Goal: Book appointment/travel/reservation

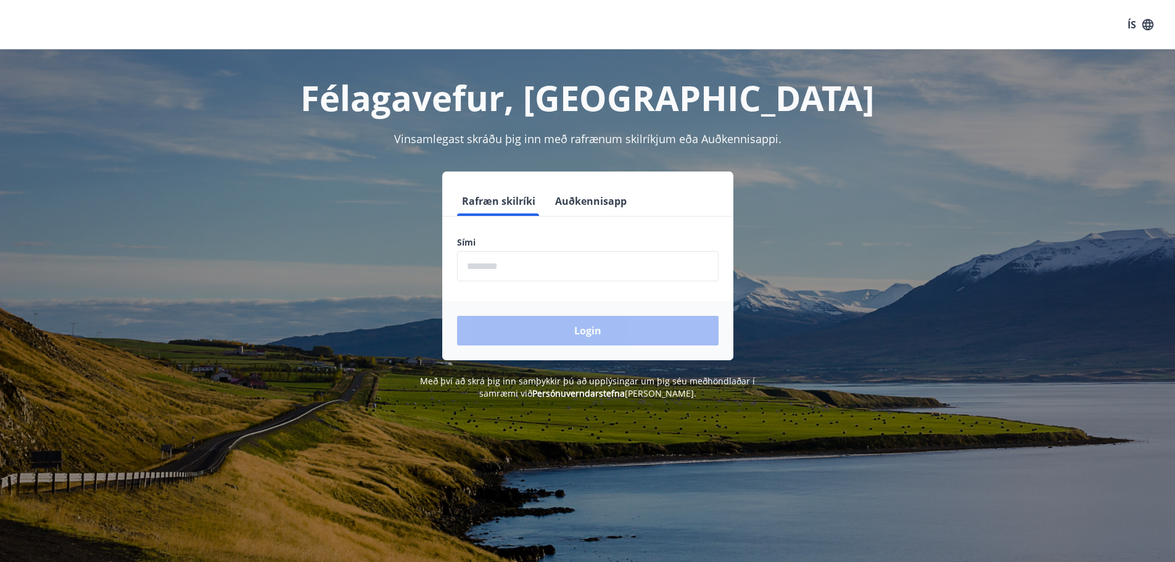
click at [504, 267] on input "phone" at bounding box center [588, 266] width 262 height 30
type input "********"
click at [566, 330] on button "Login" at bounding box center [588, 331] width 262 height 30
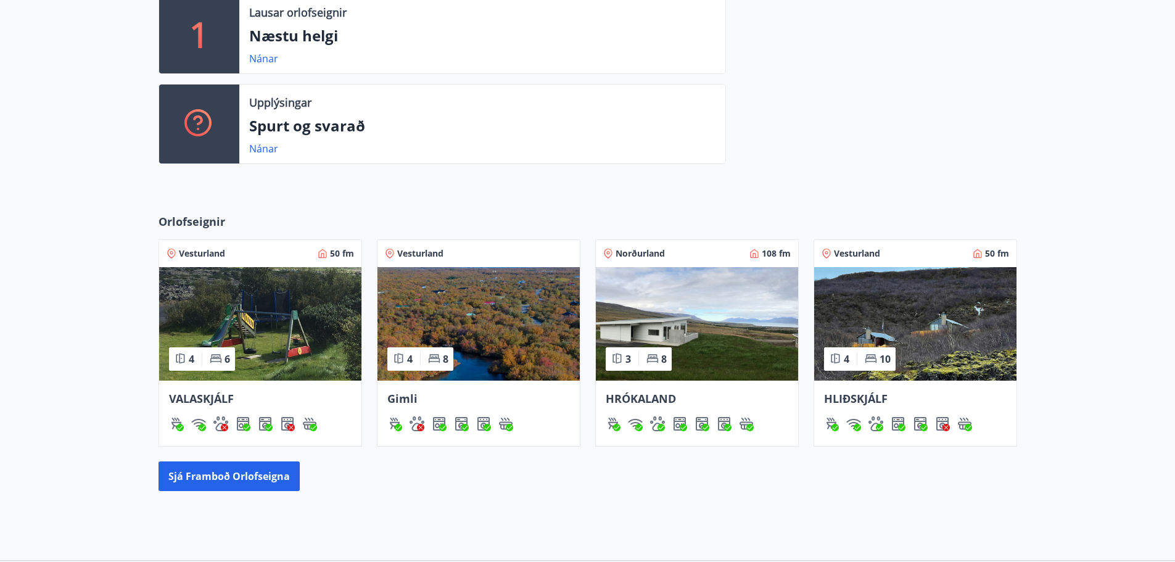
scroll to position [535, 0]
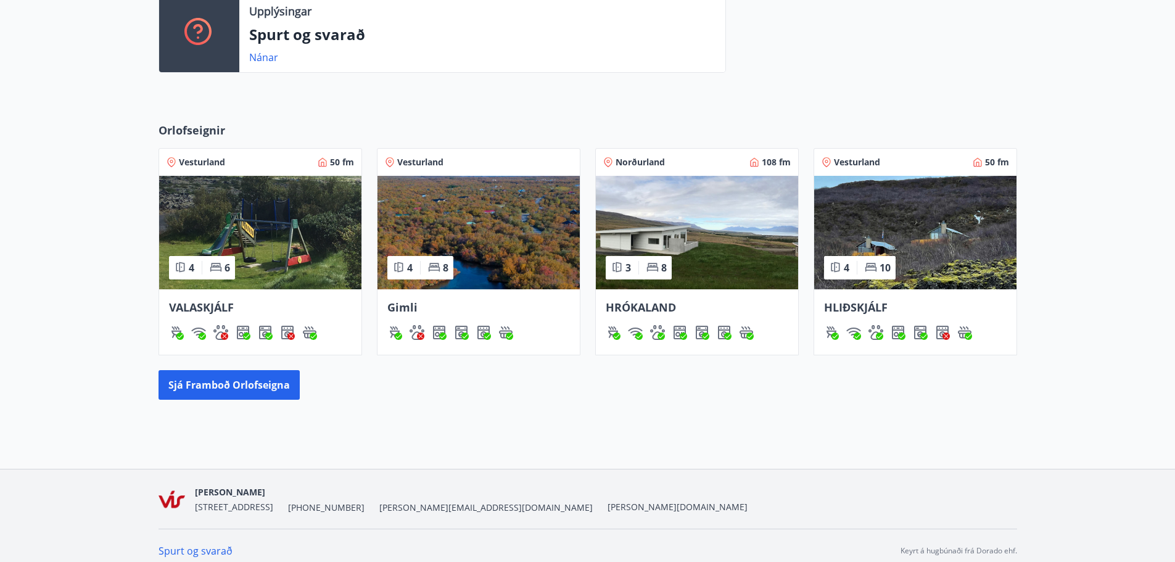
click at [488, 239] on img at bounding box center [479, 233] width 202 height 114
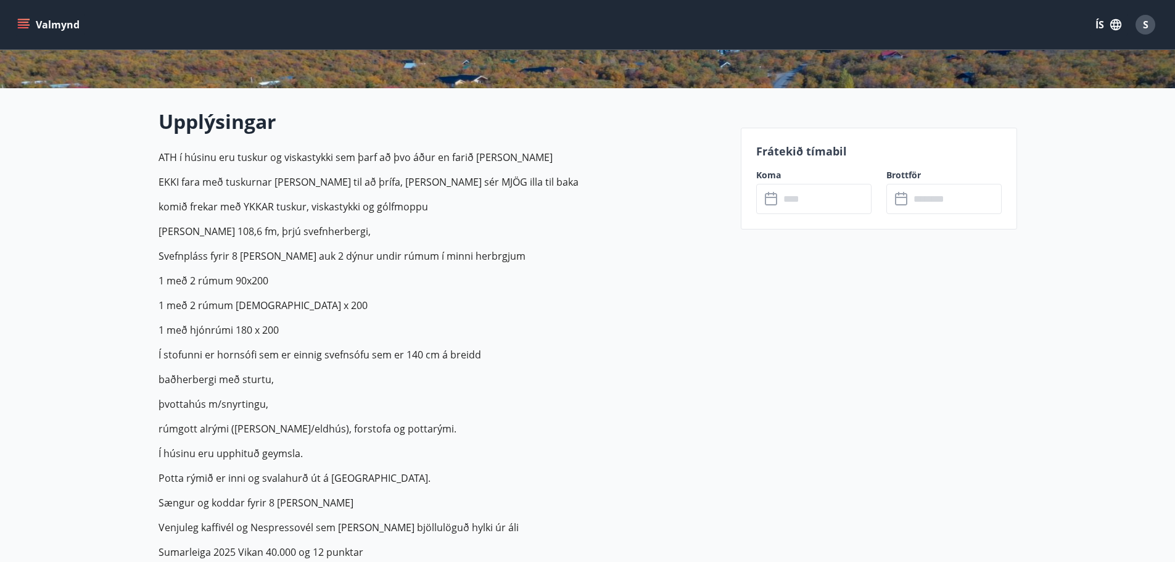
scroll to position [288, 0]
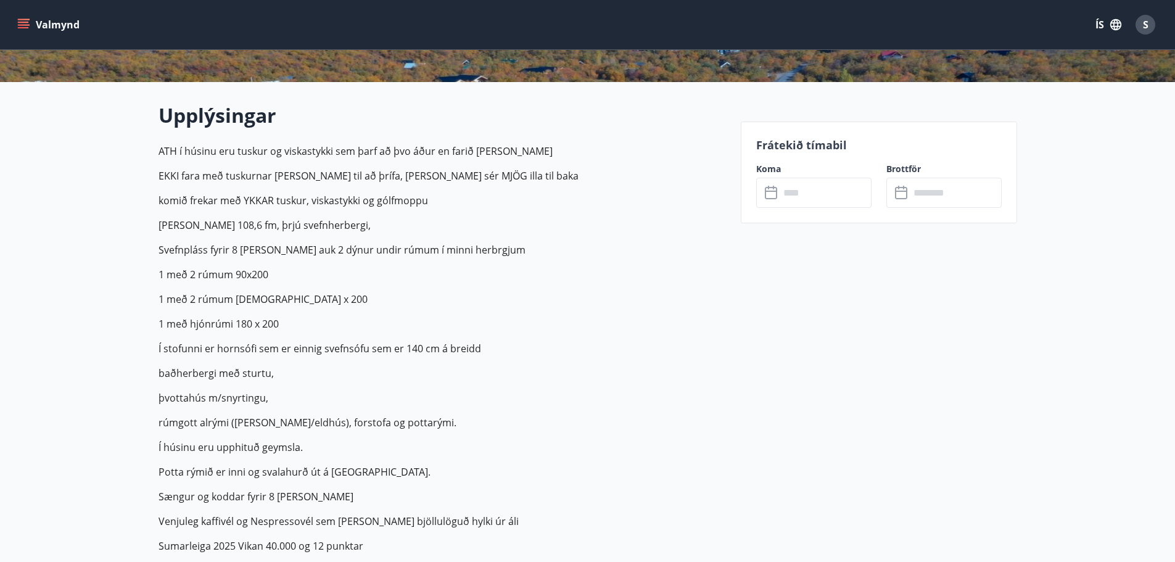
click at [798, 185] on input "text" at bounding box center [826, 193] width 92 height 30
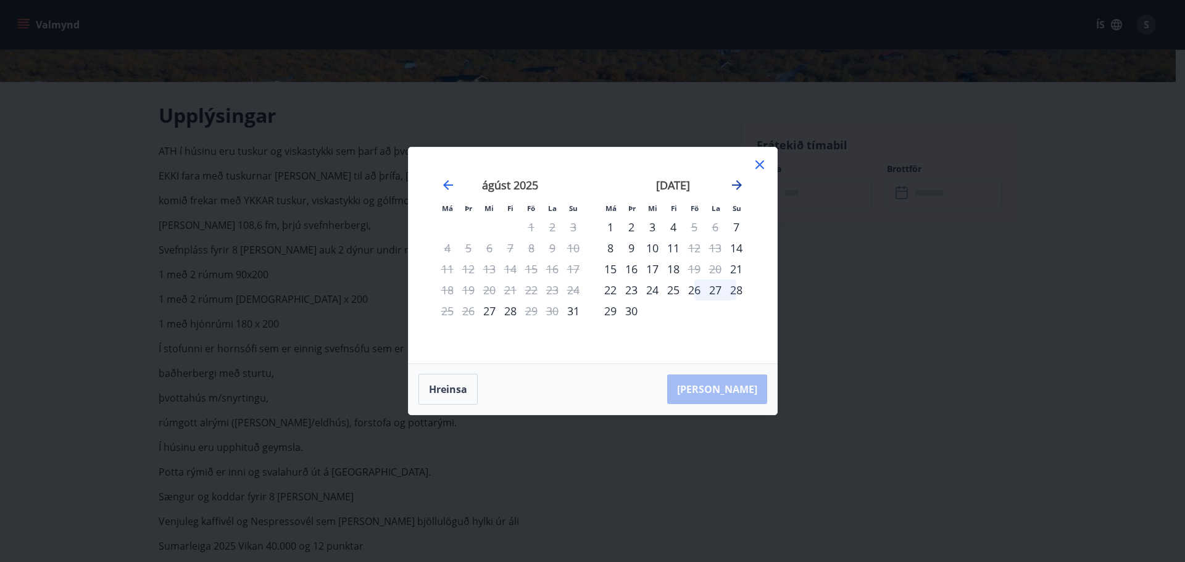
click at [732, 188] on icon "Move forward to switch to the next month." at bounding box center [736, 185] width 15 height 15
click at [758, 162] on icon at bounding box center [759, 164] width 15 height 15
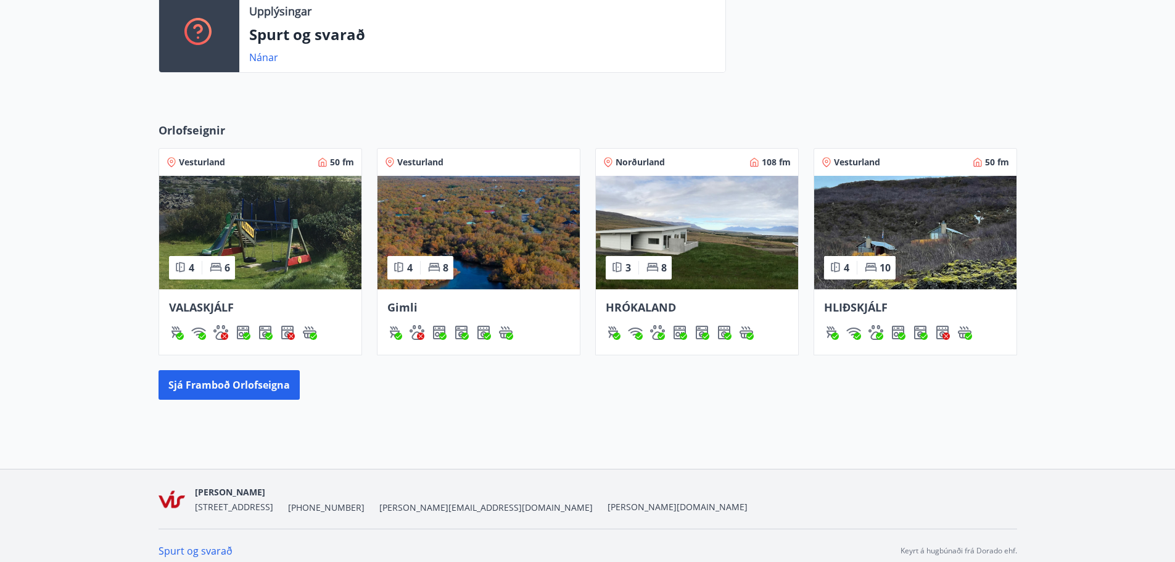
scroll to position [545, 0]
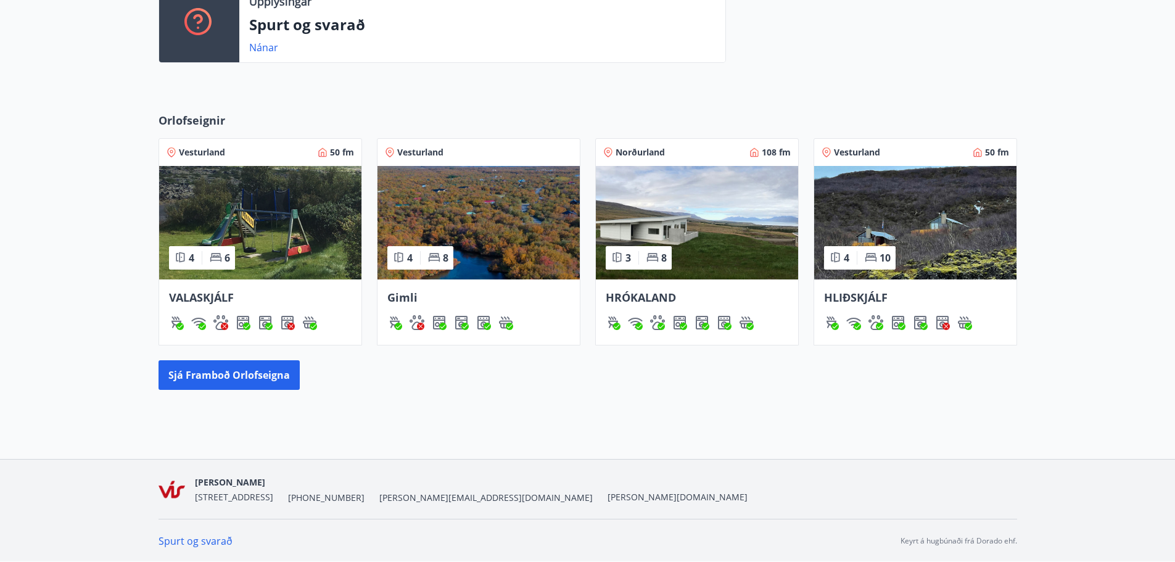
click at [912, 210] on img at bounding box center [916, 223] width 202 height 114
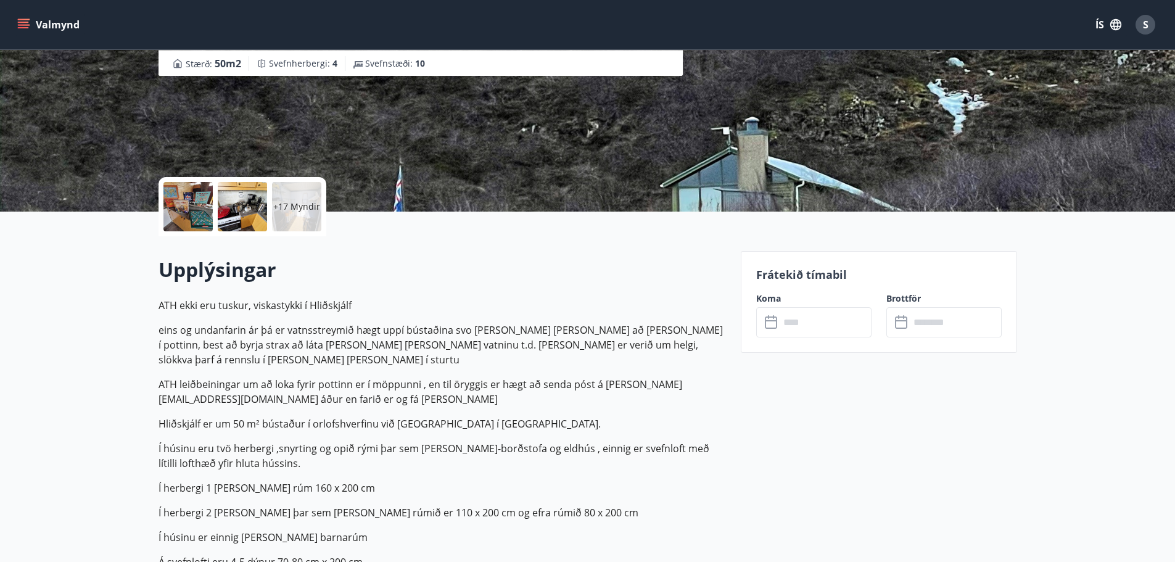
scroll to position [165, 0]
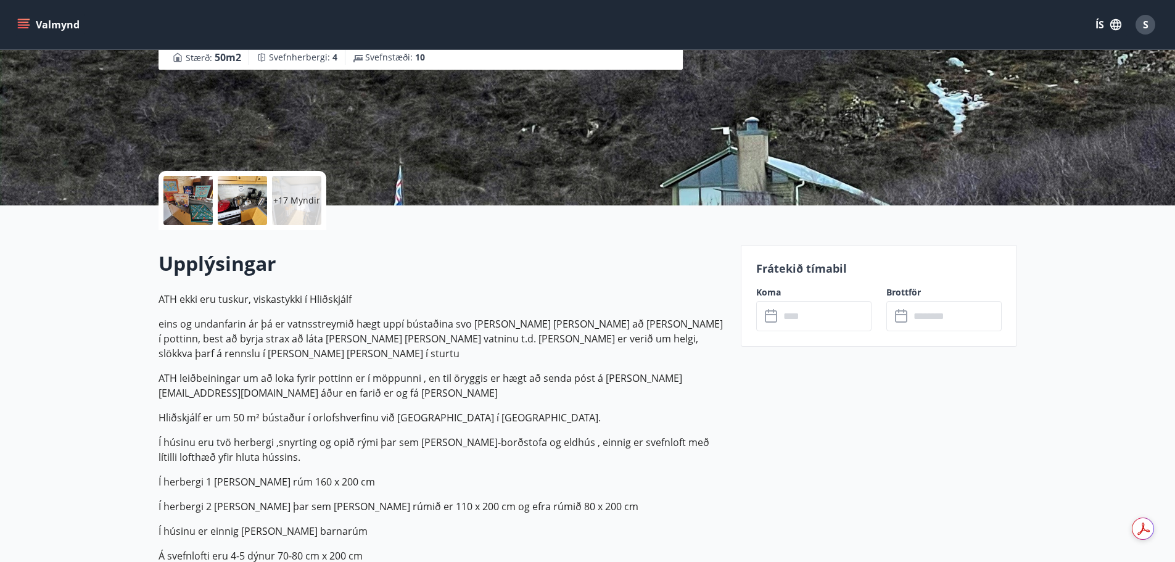
click at [850, 320] on input "text" at bounding box center [826, 316] width 92 height 30
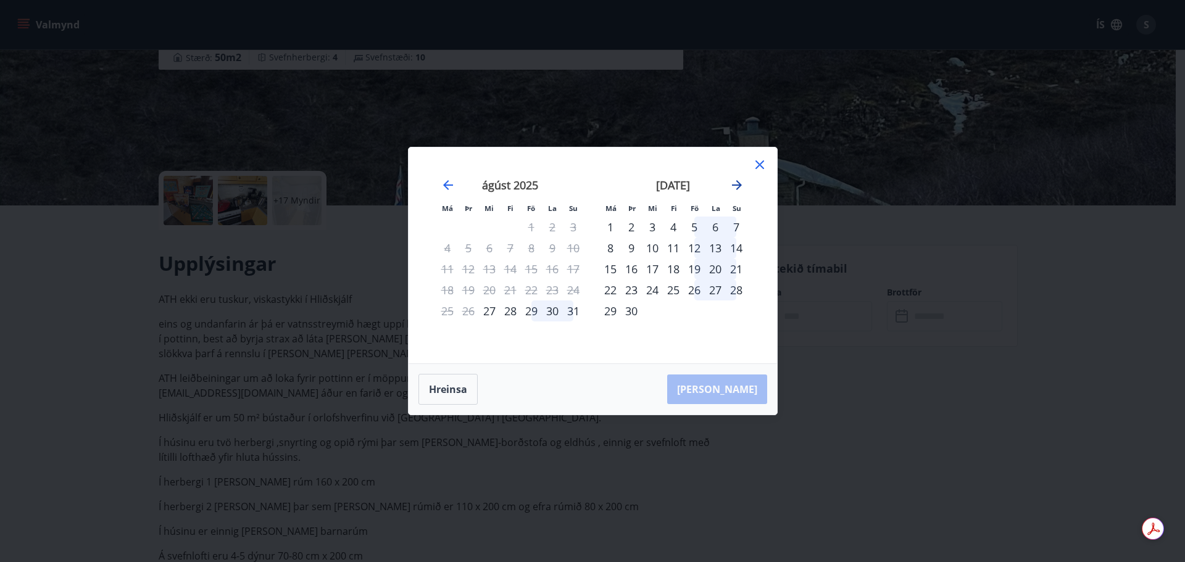
click at [736, 183] on icon "Move forward to switch to the next month." at bounding box center [736, 185] width 15 height 15
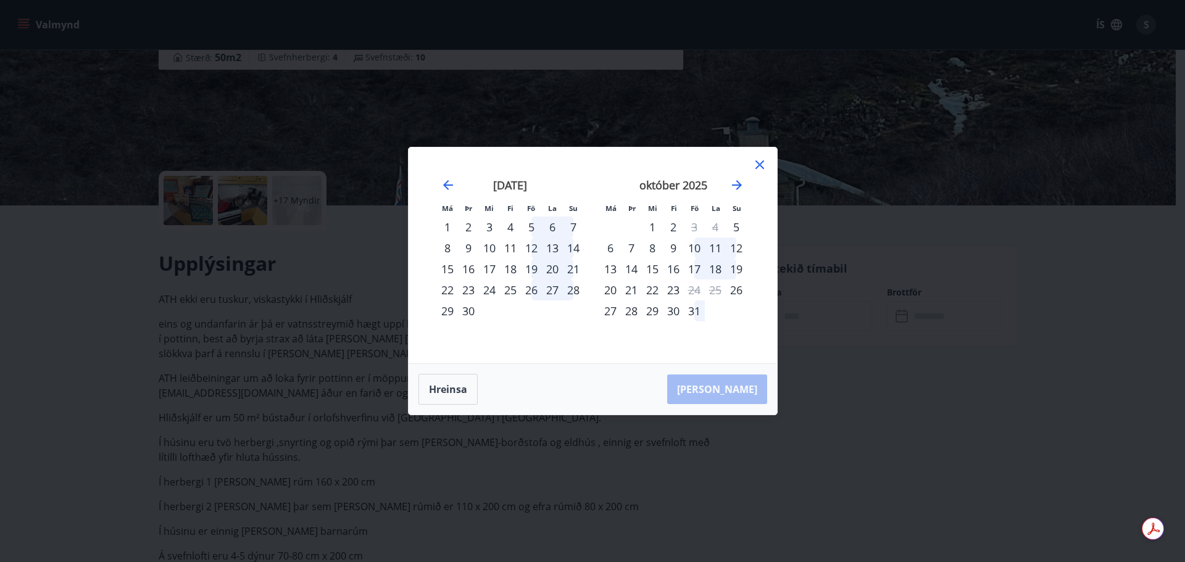
click at [759, 161] on icon at bounding box center [759, 164] width 15 height 15
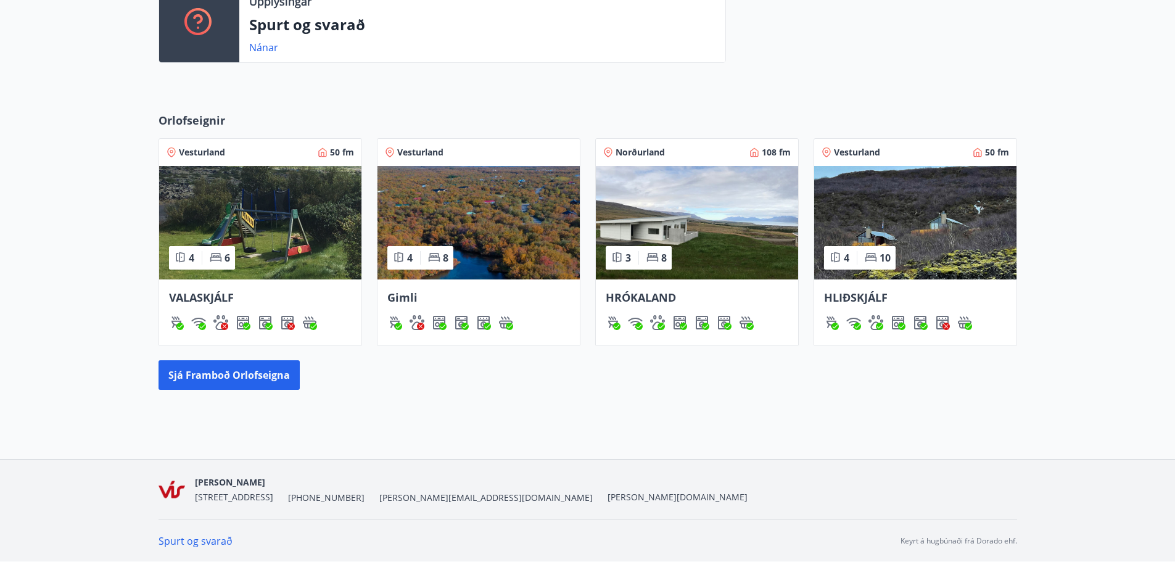
scroll to position [545, 0]
click at [244, 231] on img at bounding box center [260, 222] width 202 height 114
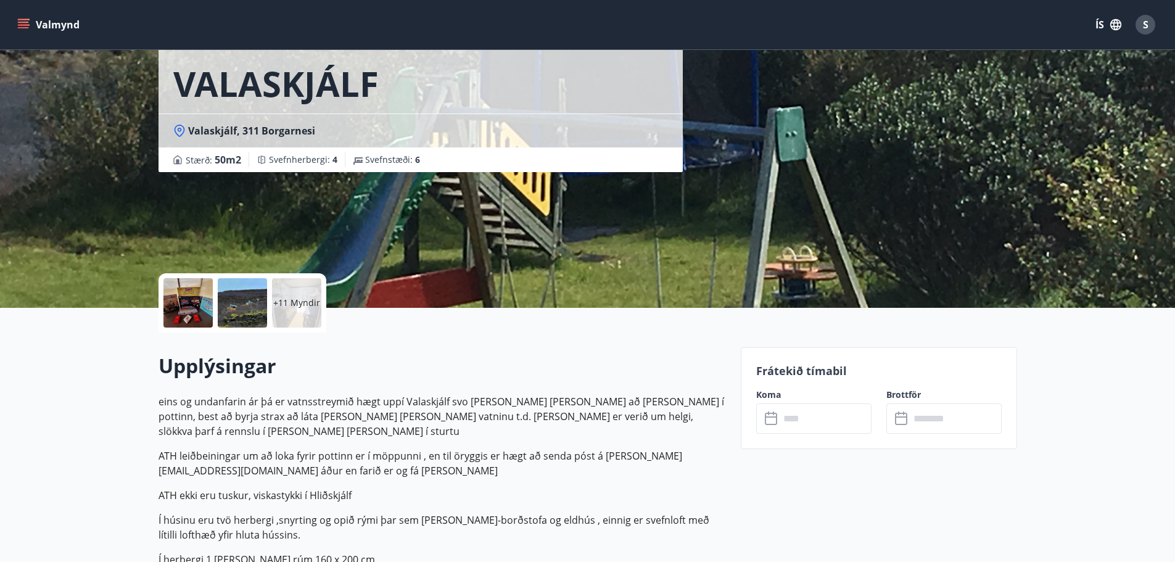
scroll to position [82, 0]
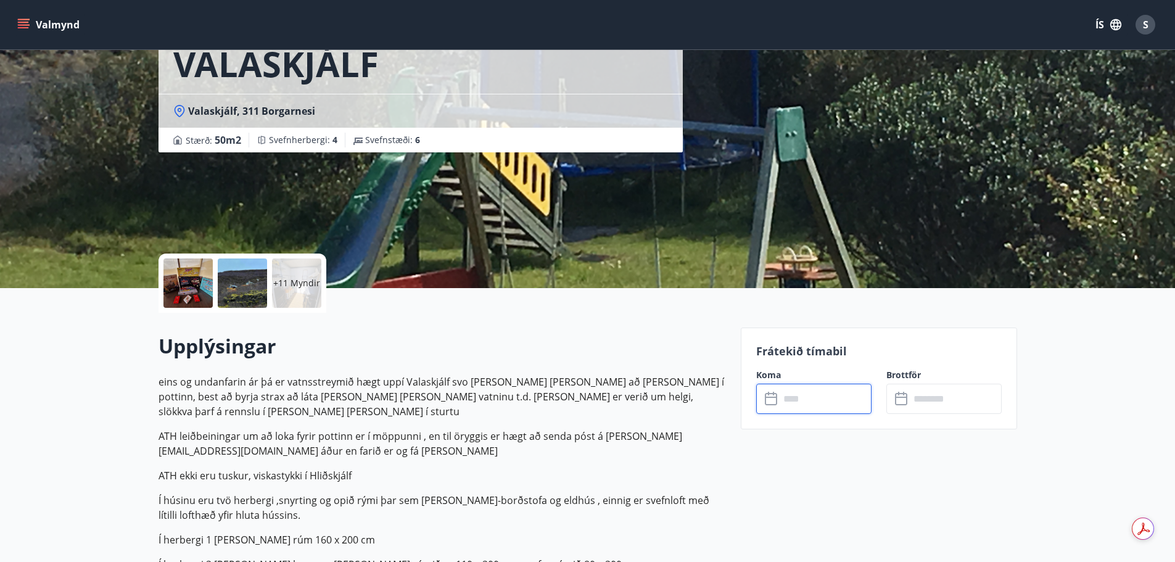
click at [842, 400] on input "text" at bounding box center [826, 399] width 92 height 30
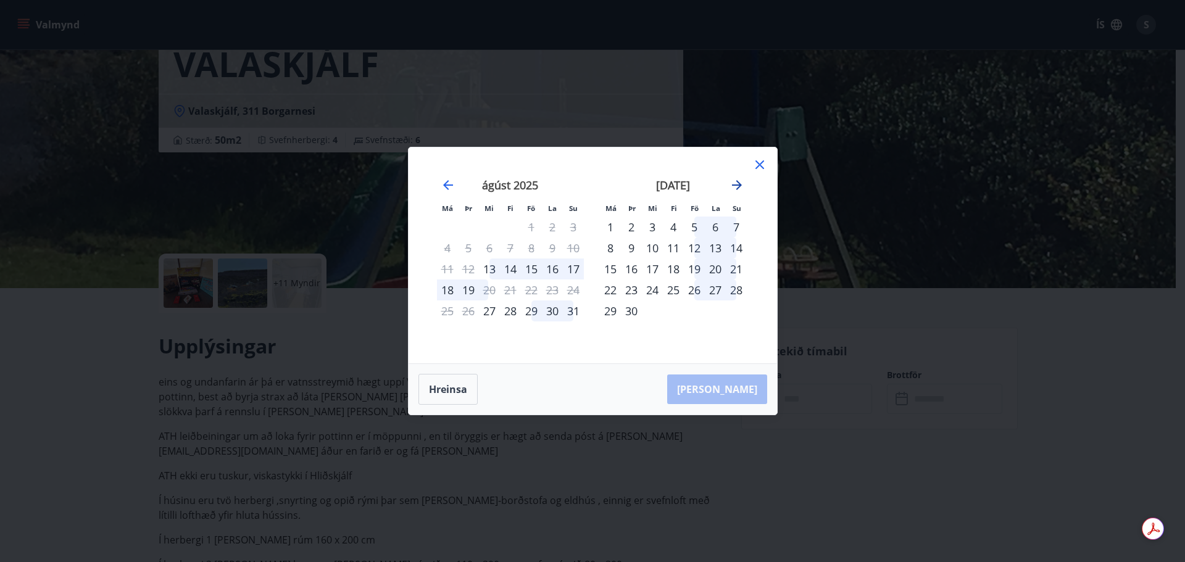
click at [734, 189] on icon "Move forward to switch to the next month." at bounding box center [736, 185] width 15 height 15
click at [759, 168] on icon at bounding box center [759, 164] width 15 height 15
